Goal: Task Accomplishment & Management: Use online tool/utility

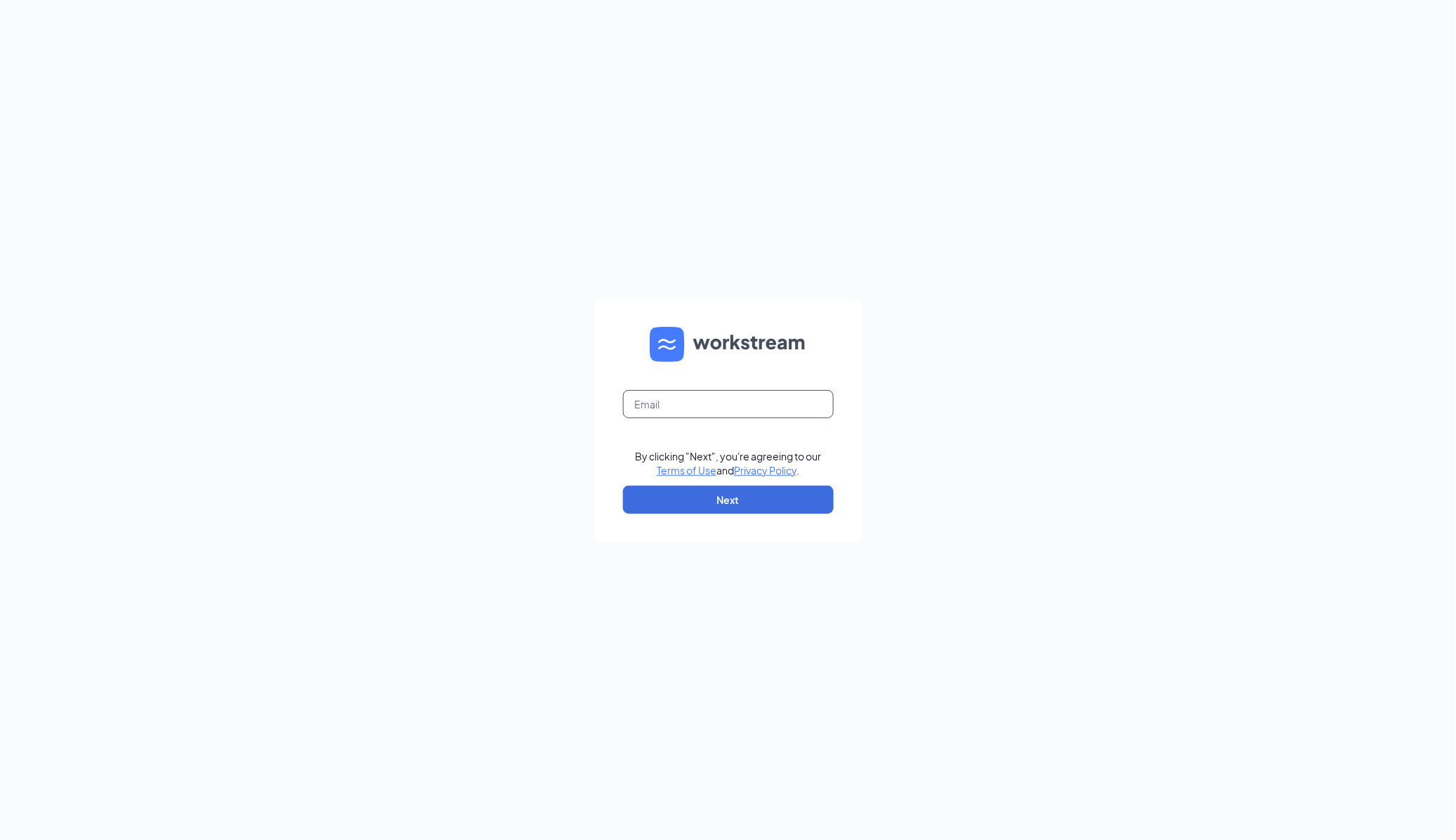
click at [662, 395] on input "text" at bounding box center [728, 404] width 210 height 28
type input "store1248@melanbo.net"
click at [710, 508] on button "Next" at bounding box center [728, 499] width 210 height 28
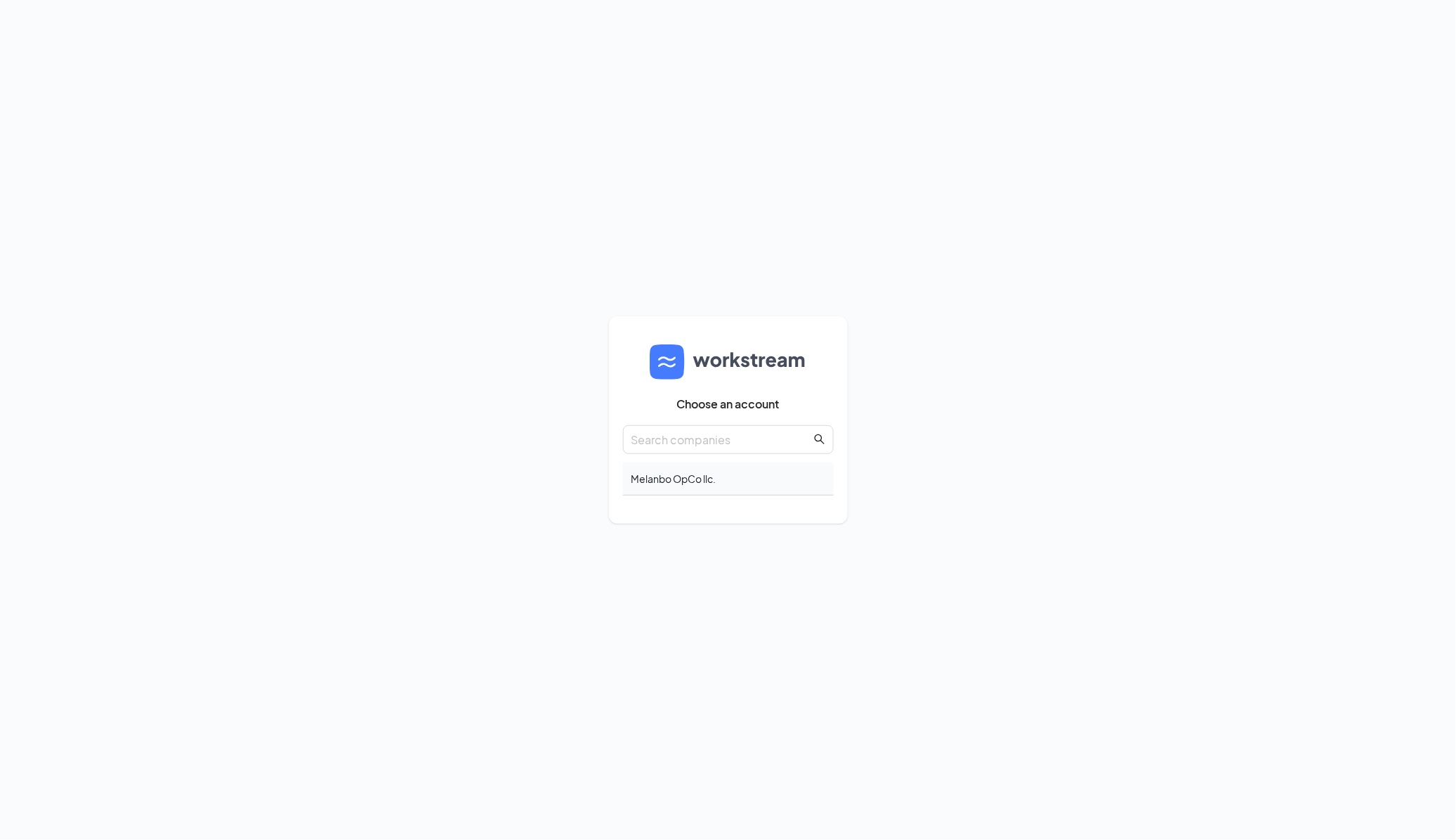
click at [660, 479] on div "Melanbo OpCo llc." at bounding box center [728, 479] width 210 height 33
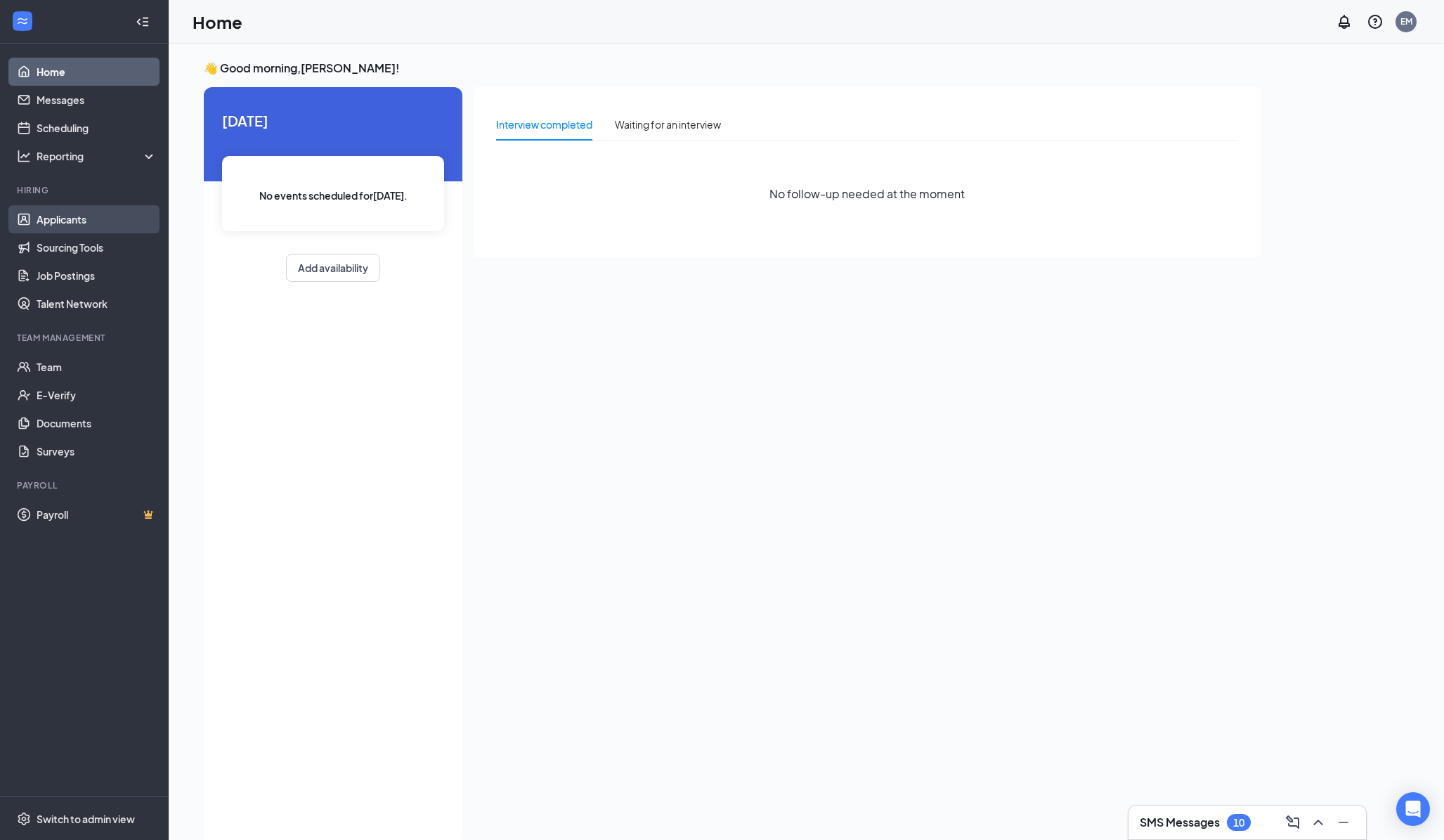
click at [78, 218] on link "Applicants" at bounding box center [96, 218] width 120 height 28
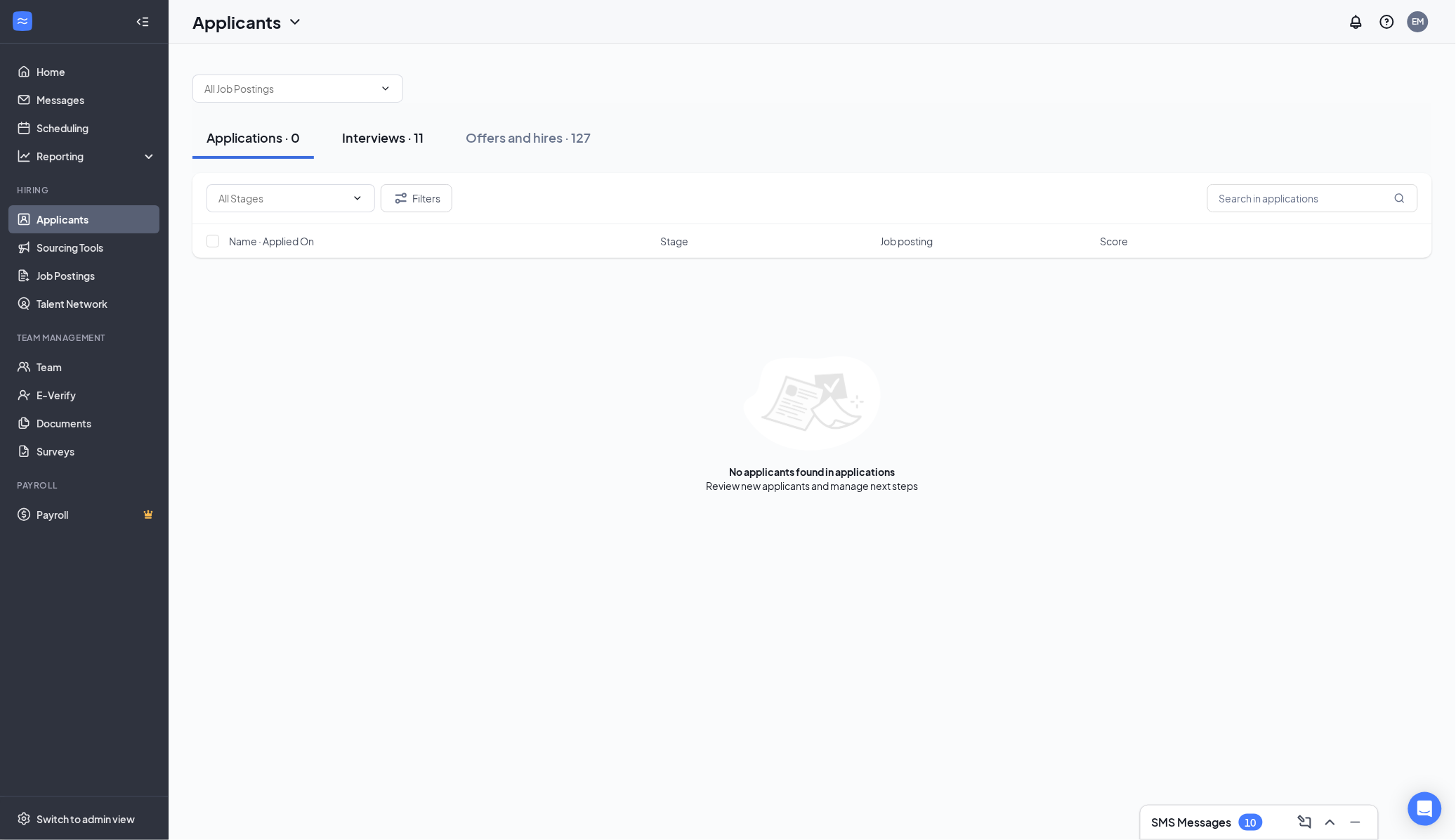
click at [385, 132] on div "Interviews · 11" at bounding box center [383, 137] width 82 height 17
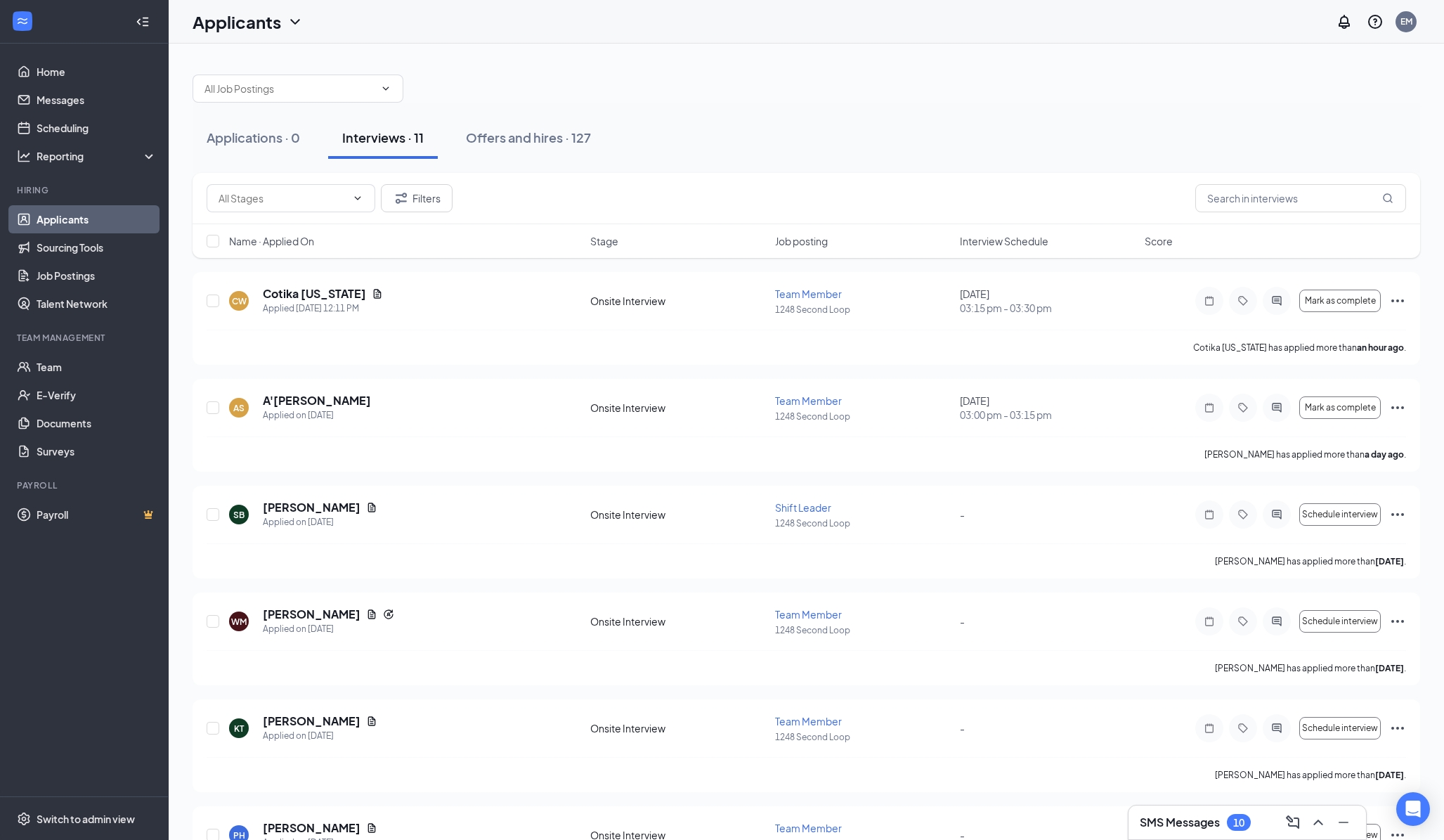
click at [603, 247] on span "Stage" at bounding box center [604, 240] width 28 height 14
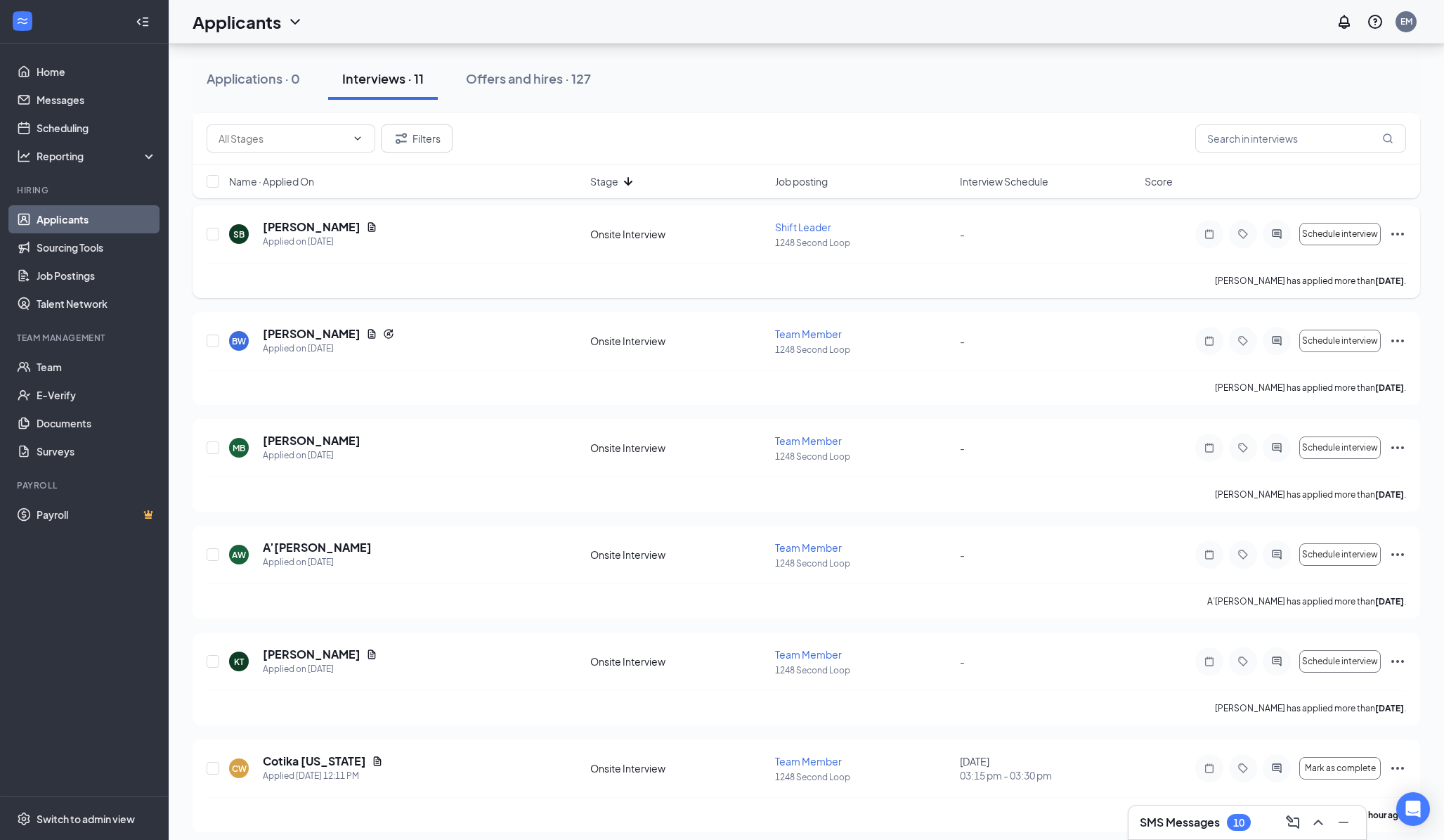
scroll to position [612, 0]
